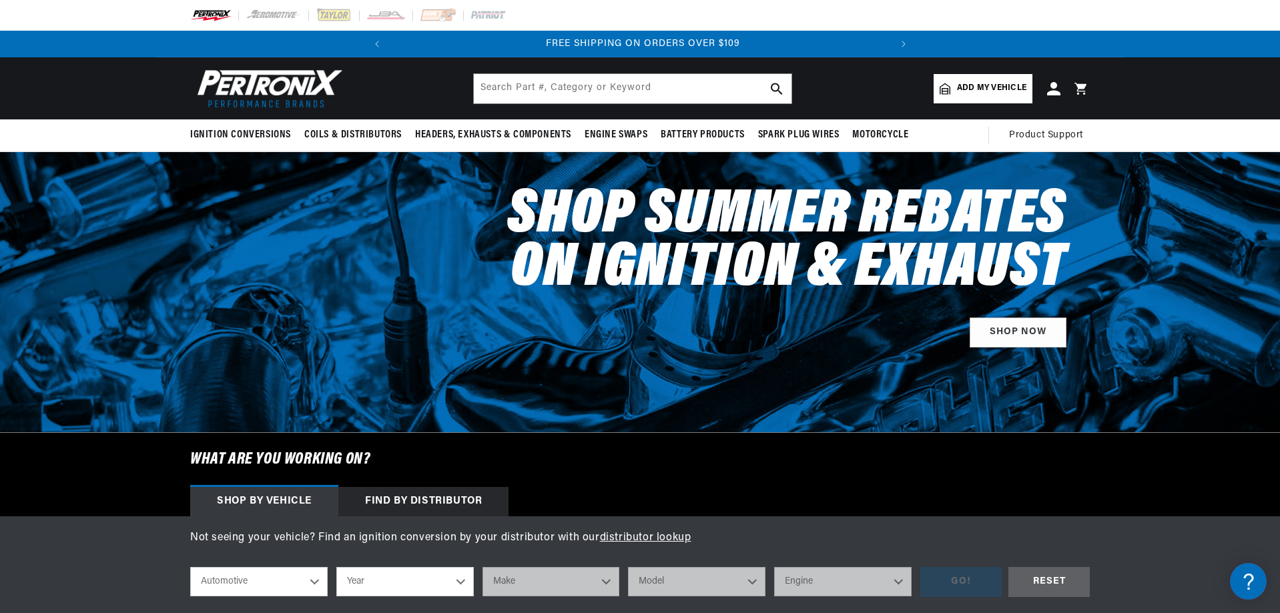
scroll to position [0, 499]
type input "1112615"
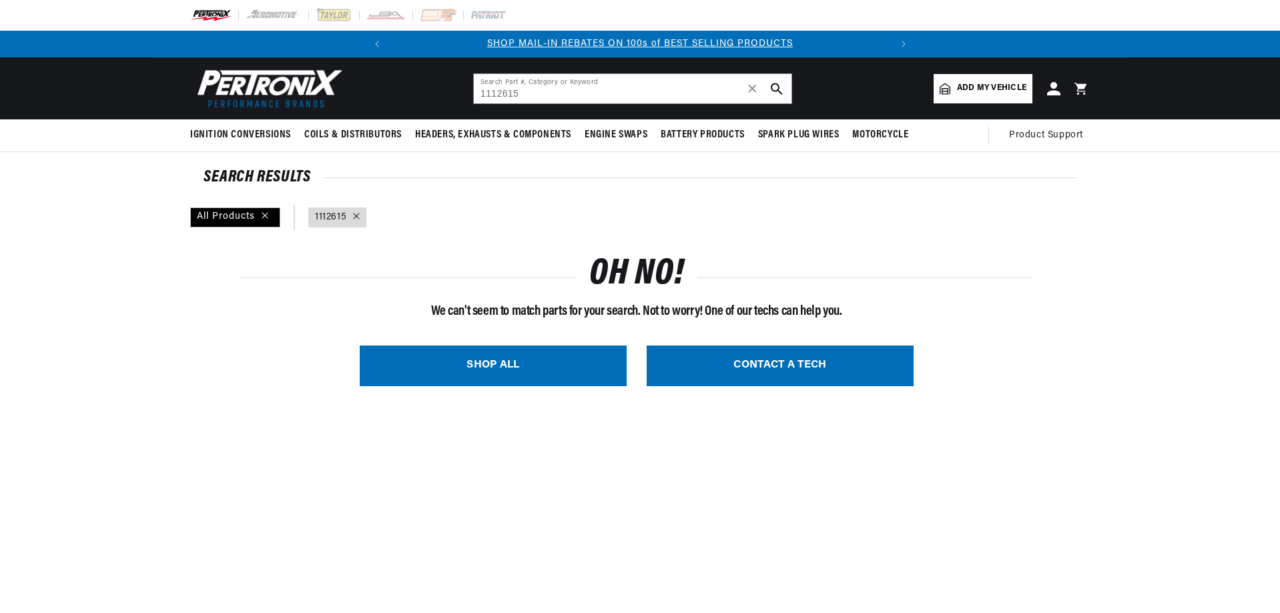
type input "1112615"
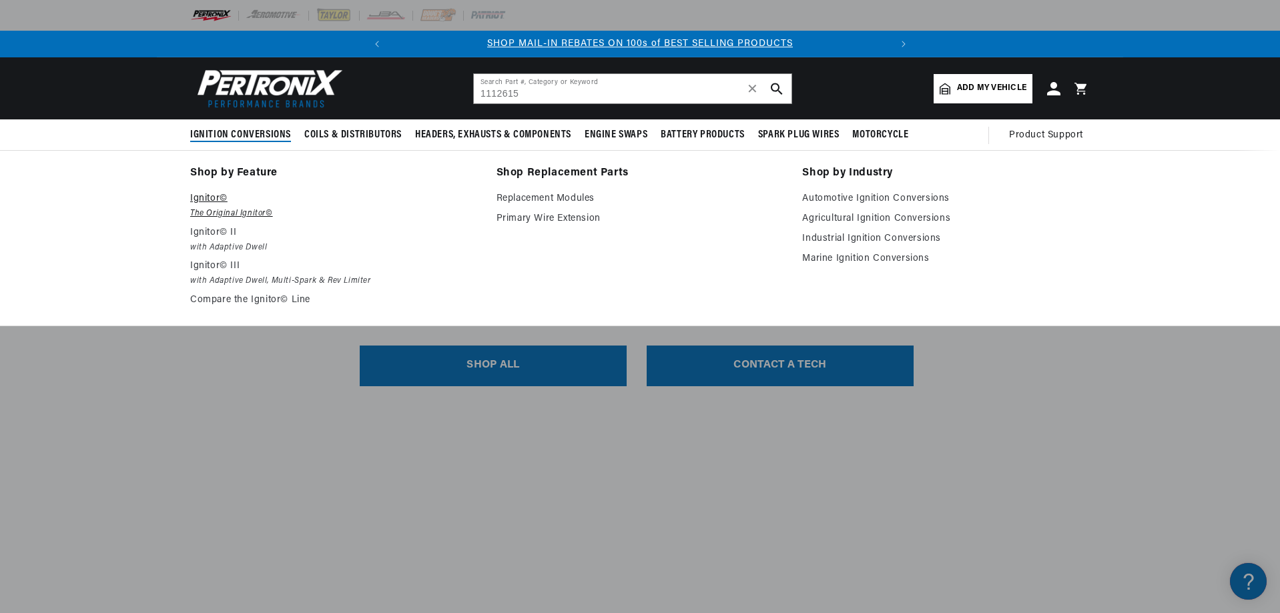
click at [213, 199] on p "Ignitor©" at bounding box center [334, 199] width 288 height 16
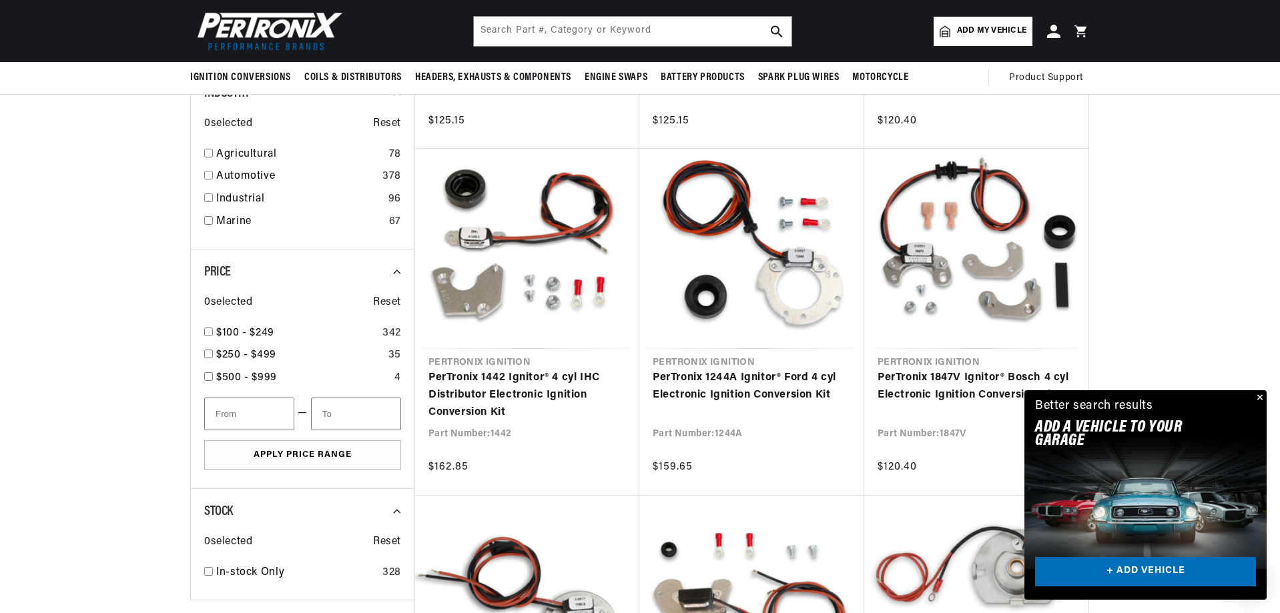
scroll to position [534, 0]
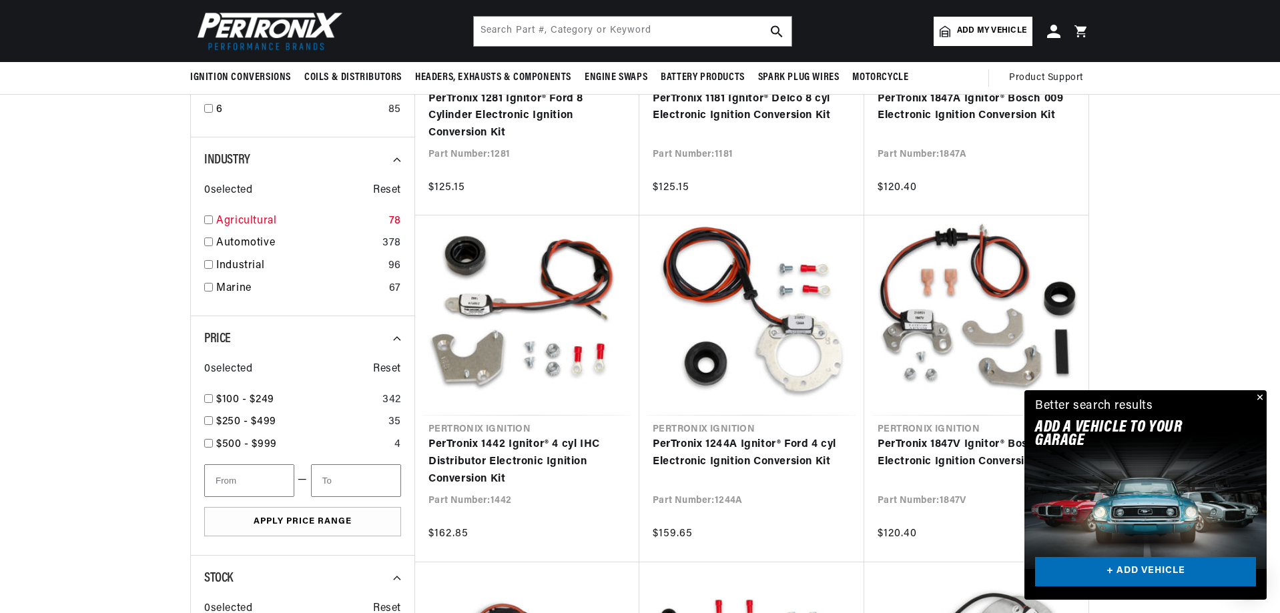
click at [206, 219] on input "checkbox" at bounding box center [208, 220] width 9 height 9
checkbox input "true"
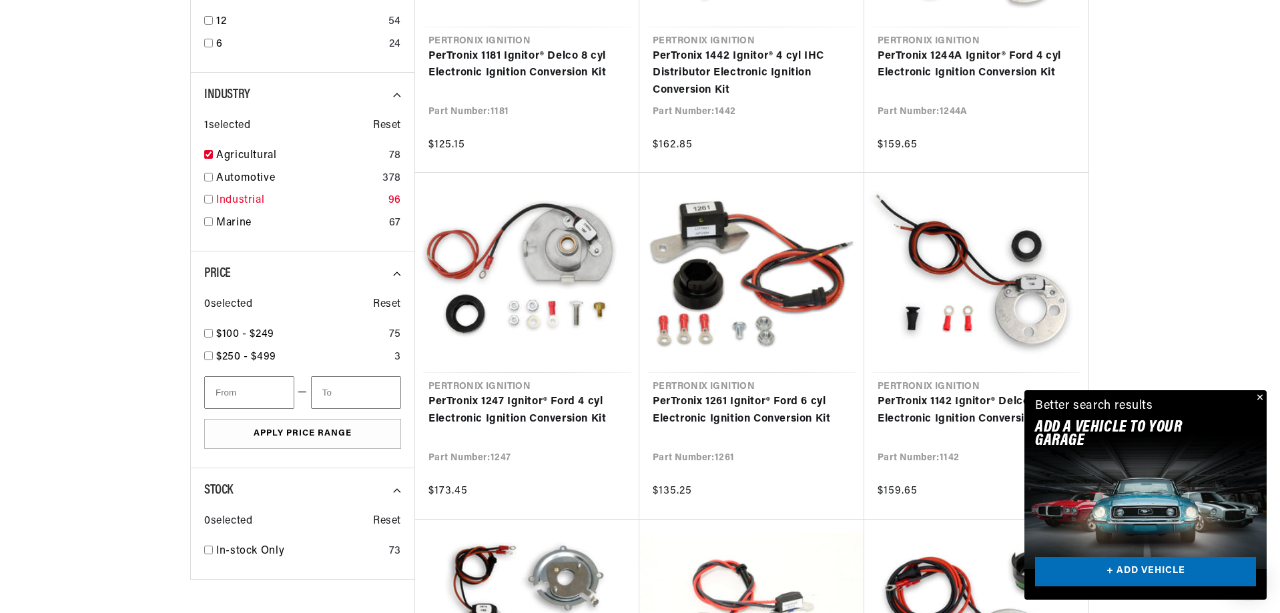
scroll to position [601, 0]
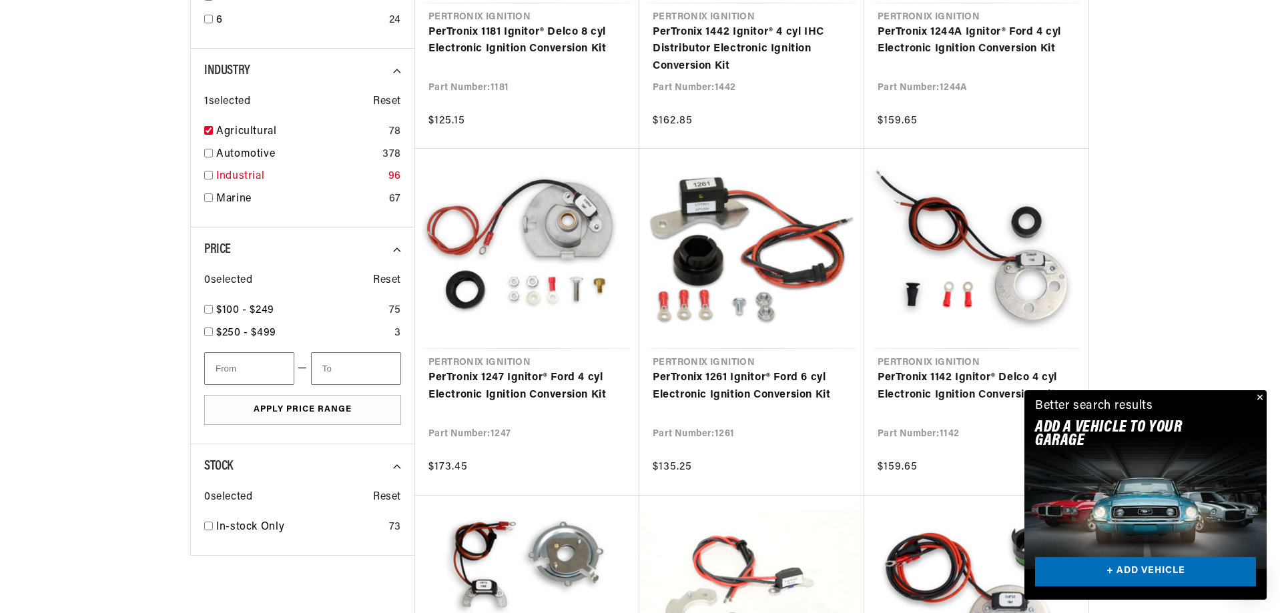
click at [210, 175] on input "checkbox" at bounding box center [208, 175] width 9 height 9
checkbox input "true"
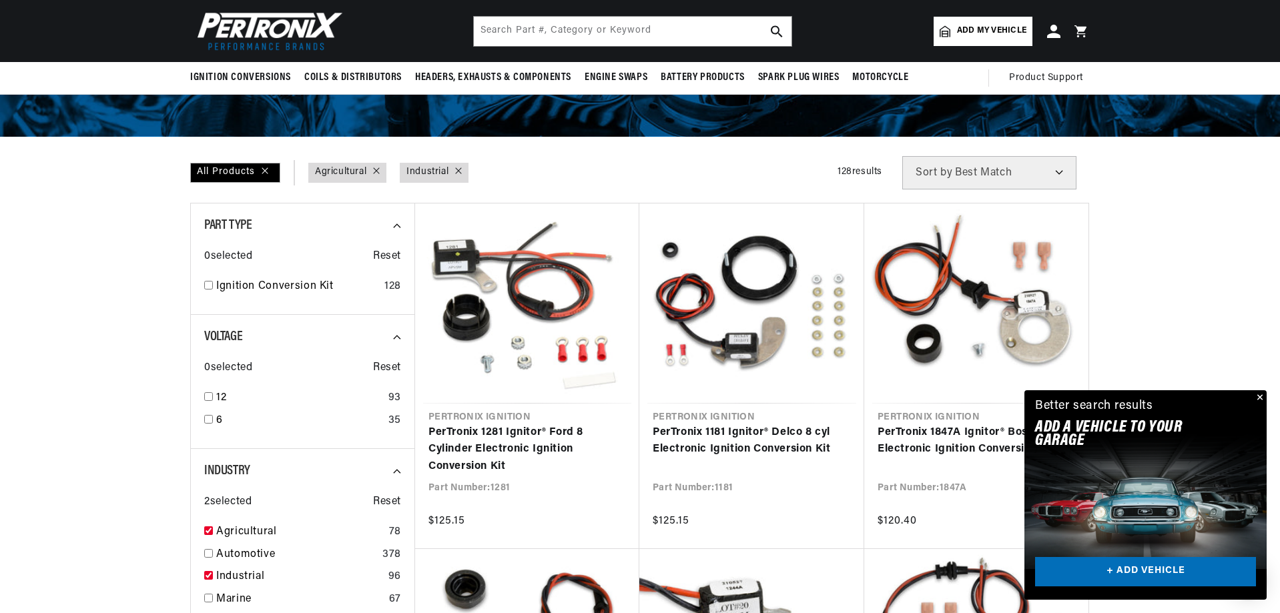
scroll to position [134, 0]
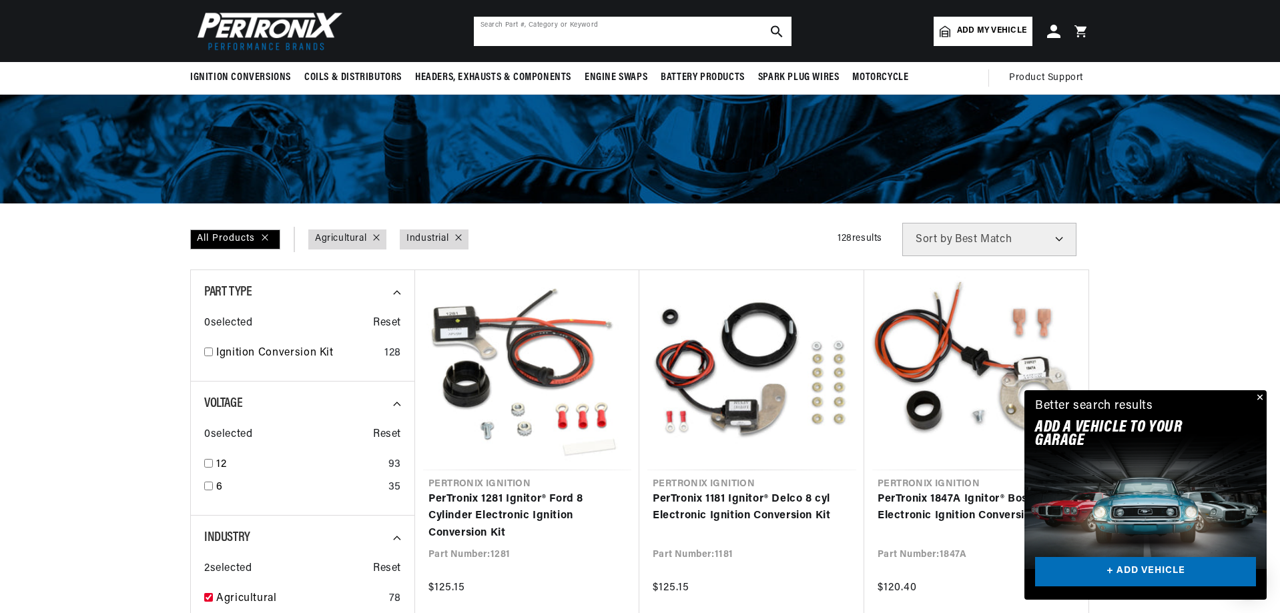
click at [498, 31] on input "text" at bounding box center [633, 31] width 318 height 29
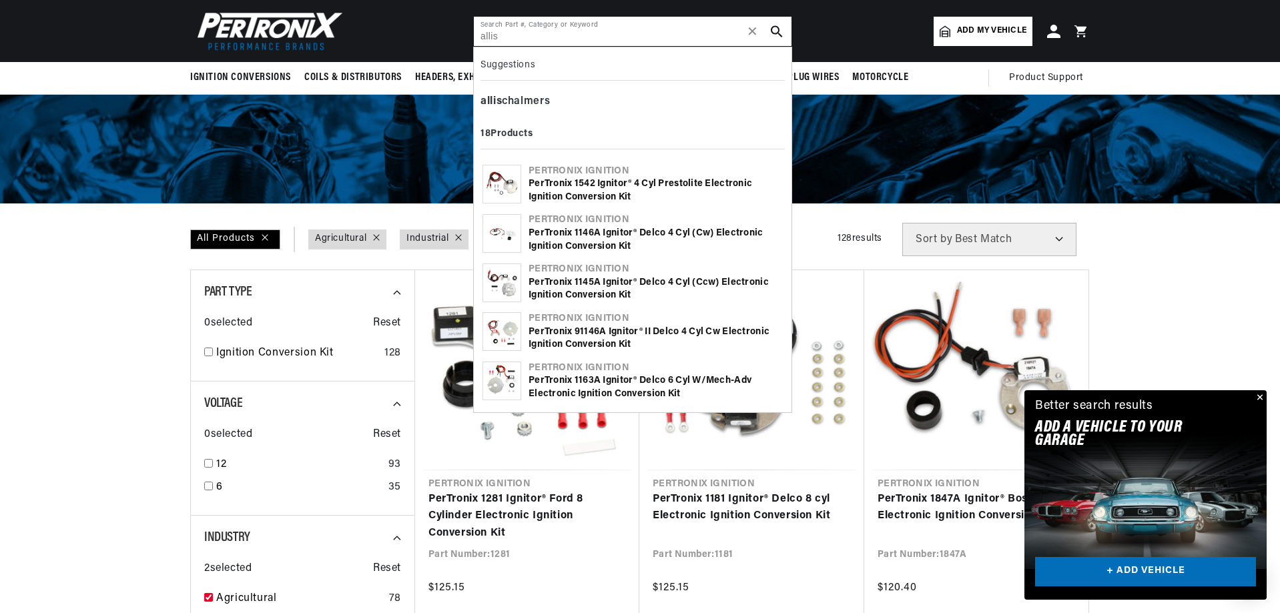
scroll to position [0, 0]
type input "allis"
click at [524, 99] on div "allis chalmers" at bounding box center [633, 102] width 304 height 23
